Goal: Information Seeking & Learning: Get advice/opinions

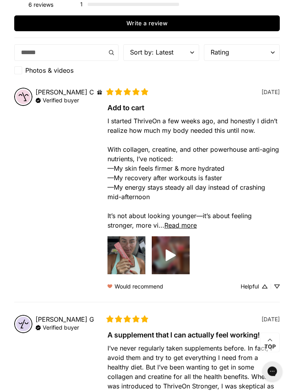
scroll to position [205, 0]
click at [153, 218] on span "I started ThriveOn a few weeks ago, and honestly I didn’t realize how much my b…" at bounding box center [193, 173] width 173 height 112
click at [164, 225] on span "Read more" at bounding box center [180, 225] width 32 height 8
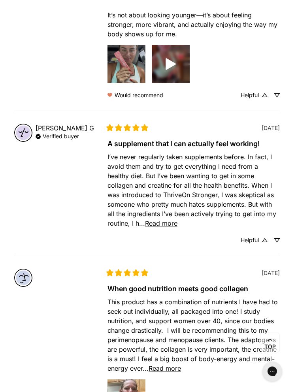
click at [166, 226] on span "Read more" at bounding box center [161, 224] width 32 height 8
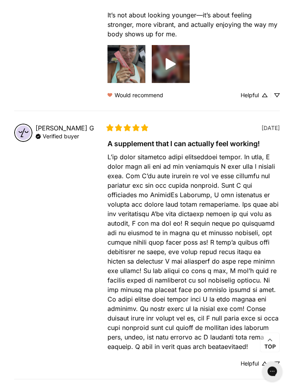
scroll to position [406, 0]
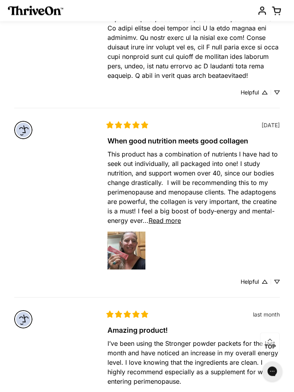
click at [165, 222] on span "Read more" at bounding box center [165, 221] width 32 height 8
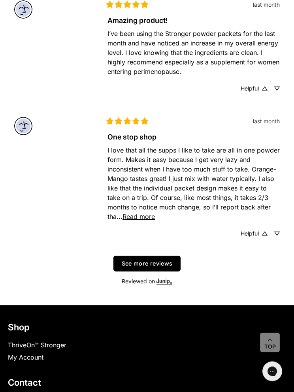
scroll to position [1003, 0]
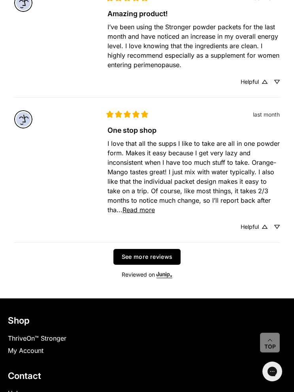
click at [162, 254] on button "See more reviews" at bounding box center [147, 257] width 68 height 16
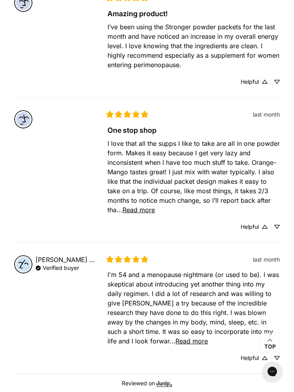
click at [175, 339] on span "Read more" at bounding box center [191, 341] width 32 height 8
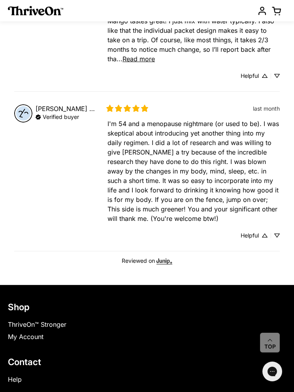
scroll to position [1154, 0]
